Goal: Information Seeking & Learning: Learn about a topic

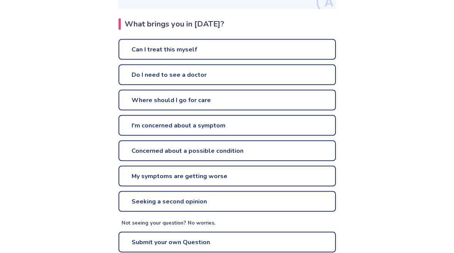
scroll to position [167, 0]
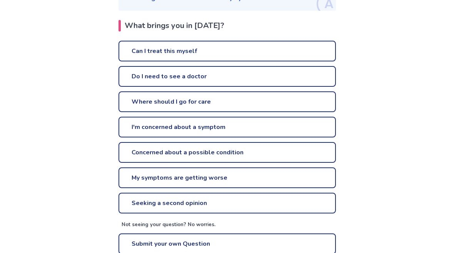
click at [170, 51] on link "Can I treat this myself" at bounding box center [226, 51] width 217 height 21
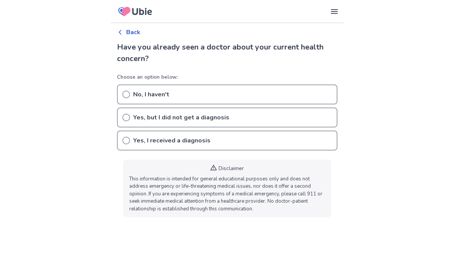
click at [123, 32] on icon at bounding box center [120, 32] width 6 height 6
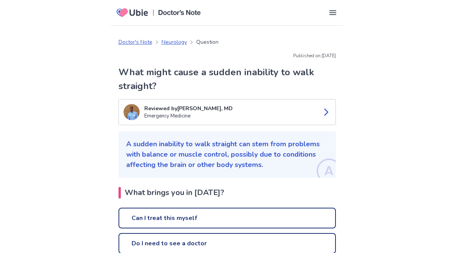
scroll to position [167, 0]
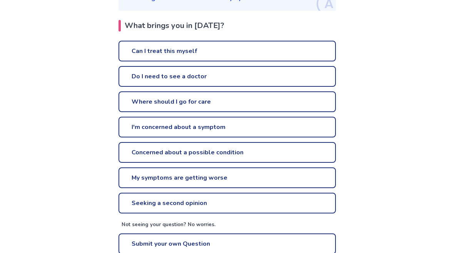
click at [170, 124] on link "I'm concerned about a symptom" at bounding box center [226, 127] width 217 height 21
